Goal: Transaction & Acquisition: Book appointment/travel/reservation

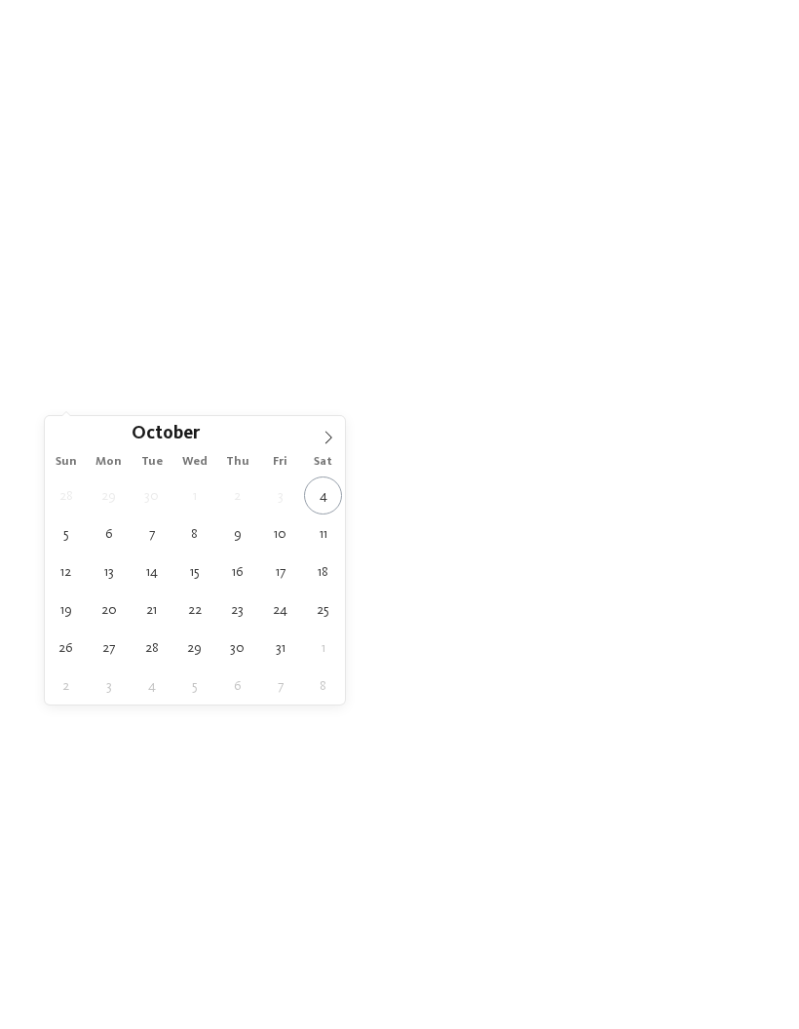
click at [330, 431] on span at bounding box center [328, 432] width 33 height 33
click at [324, 437] on icon at bounding box center [328, 438] width 14 height 14
click at [327, 439] on icon at bounding box center [328, 438] width 14 height 14
type input "****"
click at [323, 440] on icon at bounding box center [328, 438] width 14 height 14
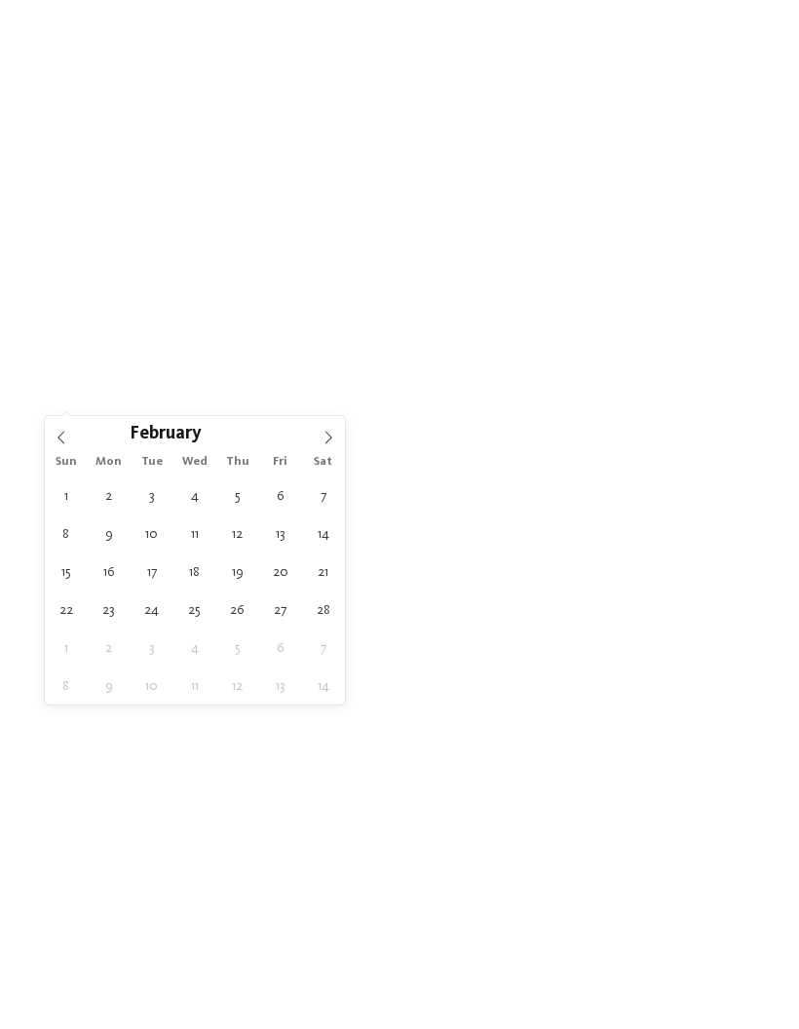
click at [322, 440] on icon at bounding box center [328, 438] width 14 height 14
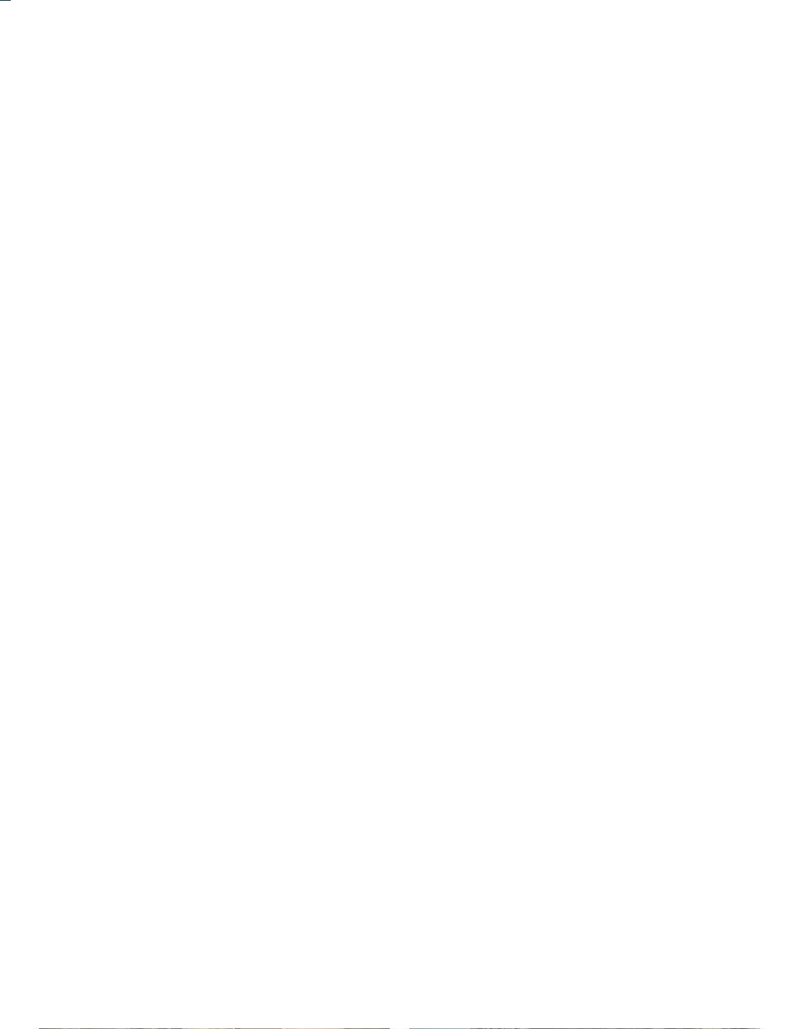
scroll to position [115, 0]
click at [661, 650] on h4 "Familienalm & Almchalets Taser Alm" at bounding box center [585, 676] width 312 height 52
click at [219, 688] on div at bounding box center [214, 719] width 351 height 198
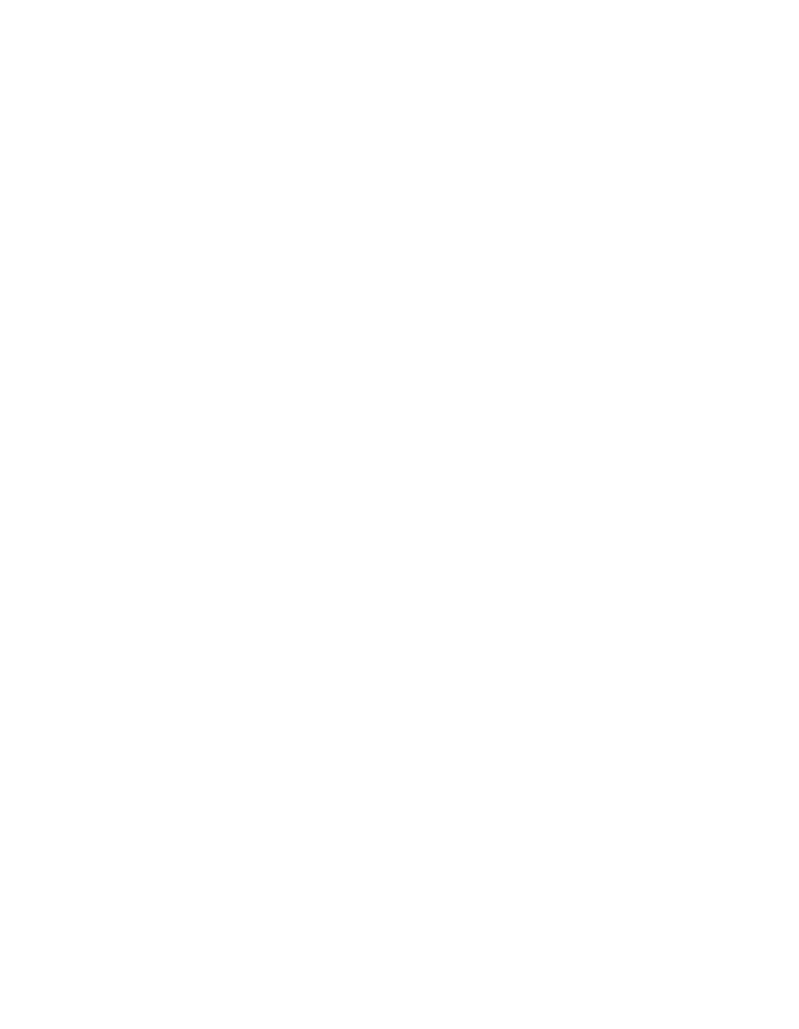
click at [725, 390] on img at bounding box center [399, 312] width 799 height 449
click at [561, 341] on img at bounding box center [399, 312] width 799 height 449
click at [29, 509] on div "Impressions" at bounding box center [23, 517] width 47 height 39
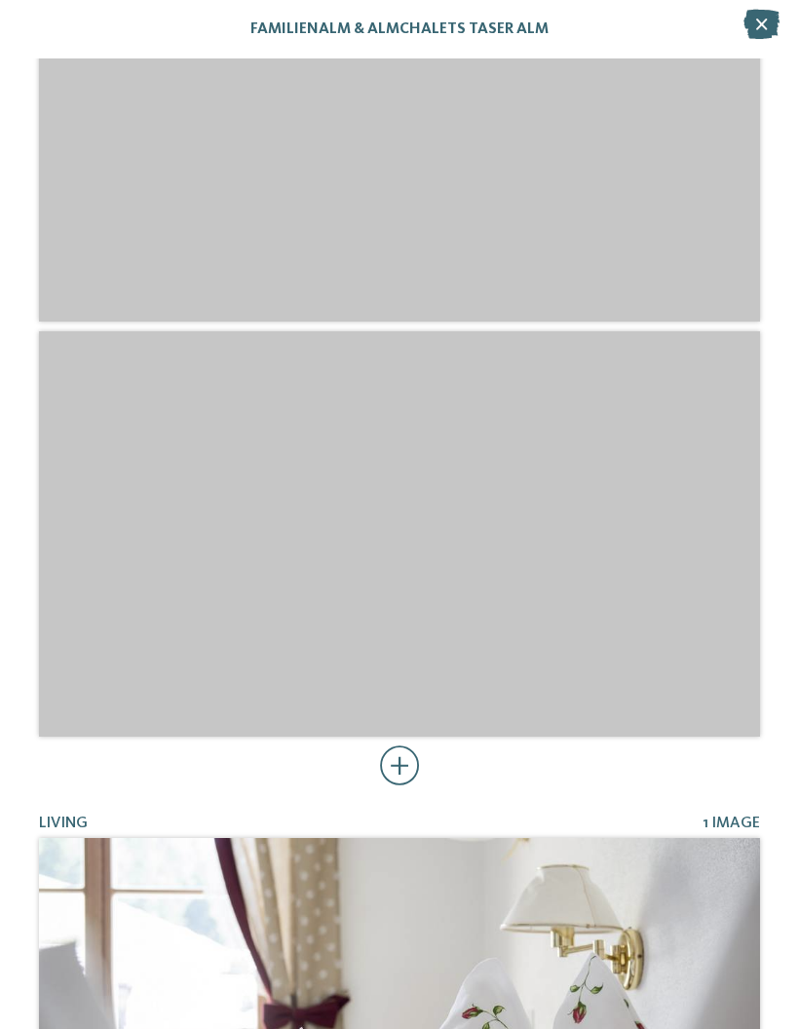
scroll to position [4551, 0]
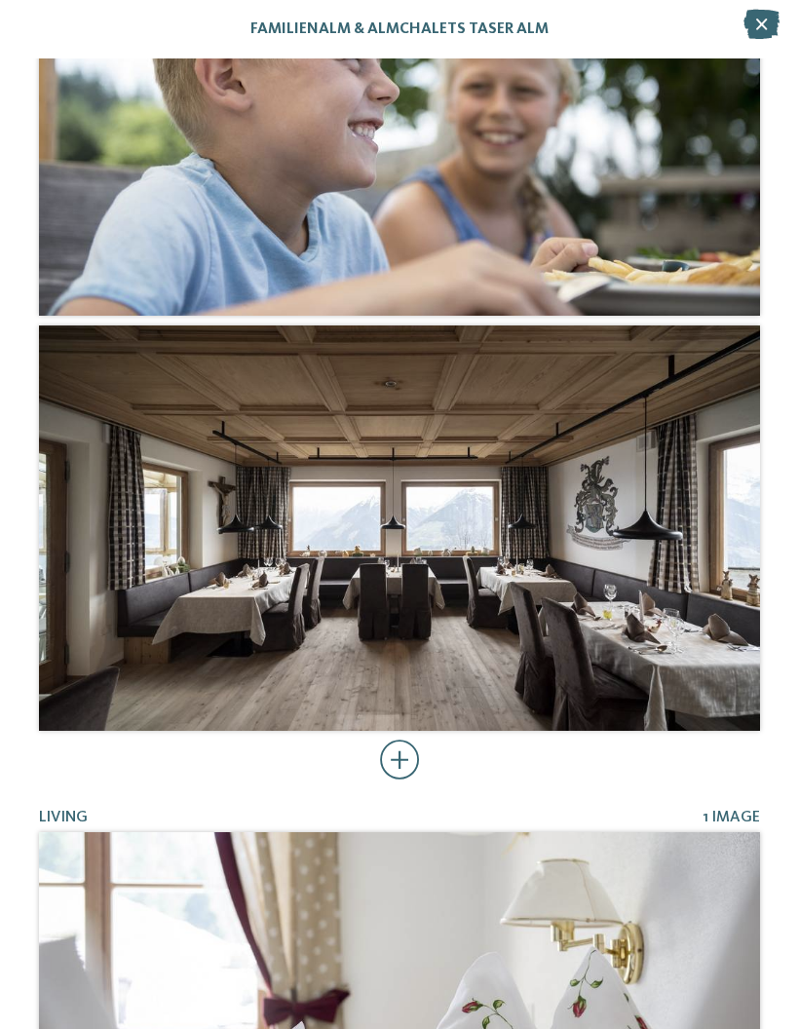
click at [757, 21] on icon at bounding box center [761, 24] width 36 height 29
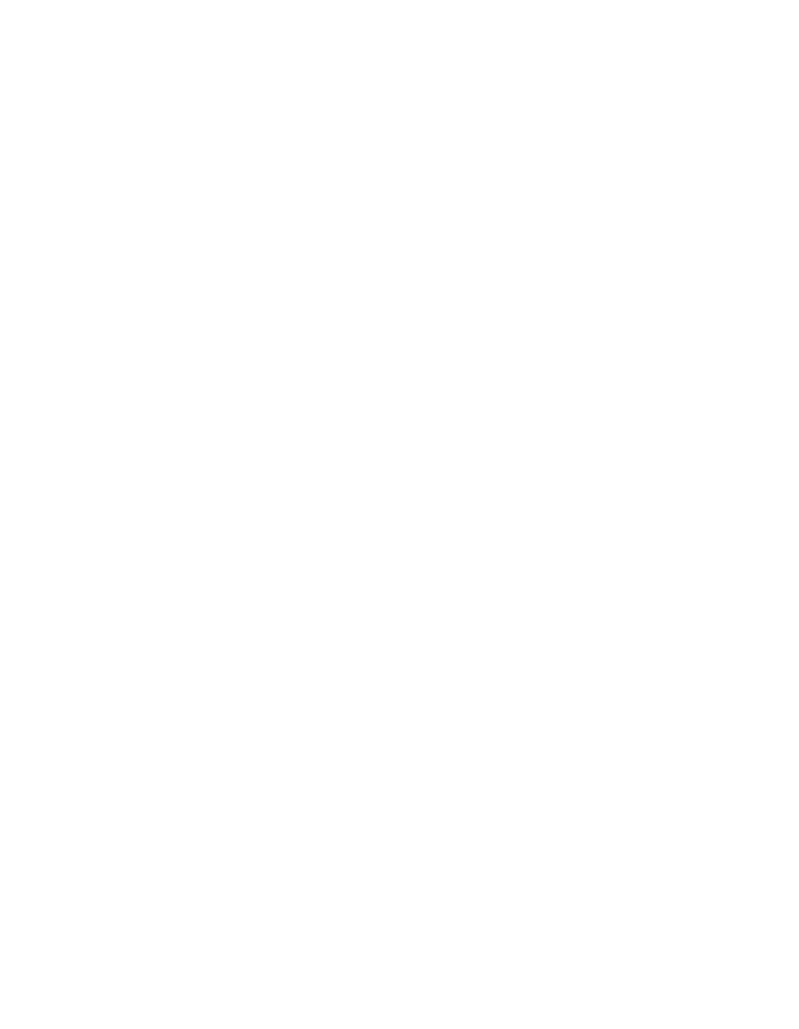
click at [25, 511] on icon at bounding box center [24, 518] width 18 height 14
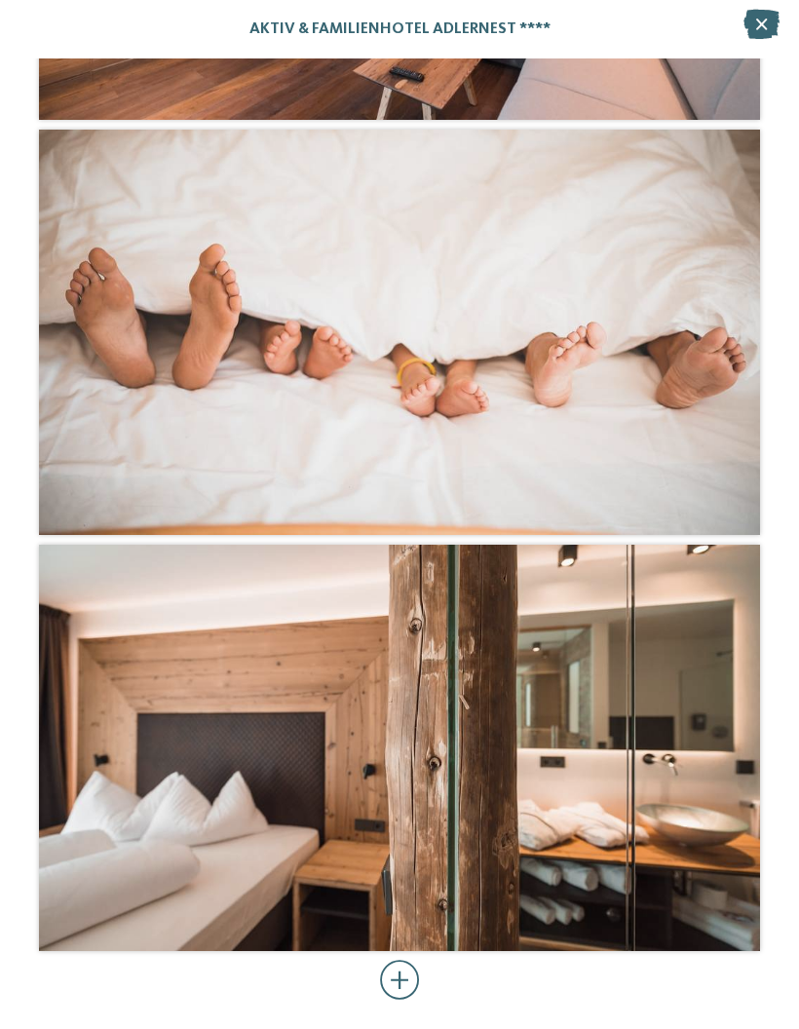
scroll to position [5716, 0]
